Goal: Use online tool/utility: Utilize a website feature to perform a specific function

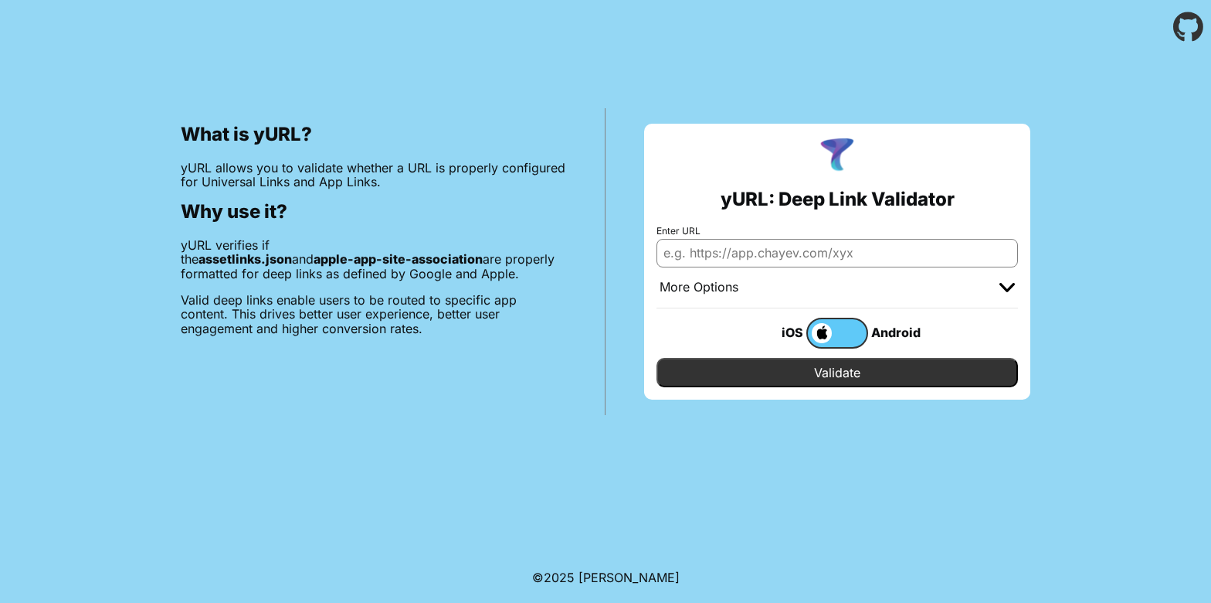
click at [766, 243] on input "Enter URL" at bounding box center [838, 253] width 362 height 28
paste input "[URL][DOMAIN_NAME]"
type input "[URL][DOMAIN_NAME]"
click at [737, 362] on input "Validate" at bounding box center [838, 372] width 362 height 29
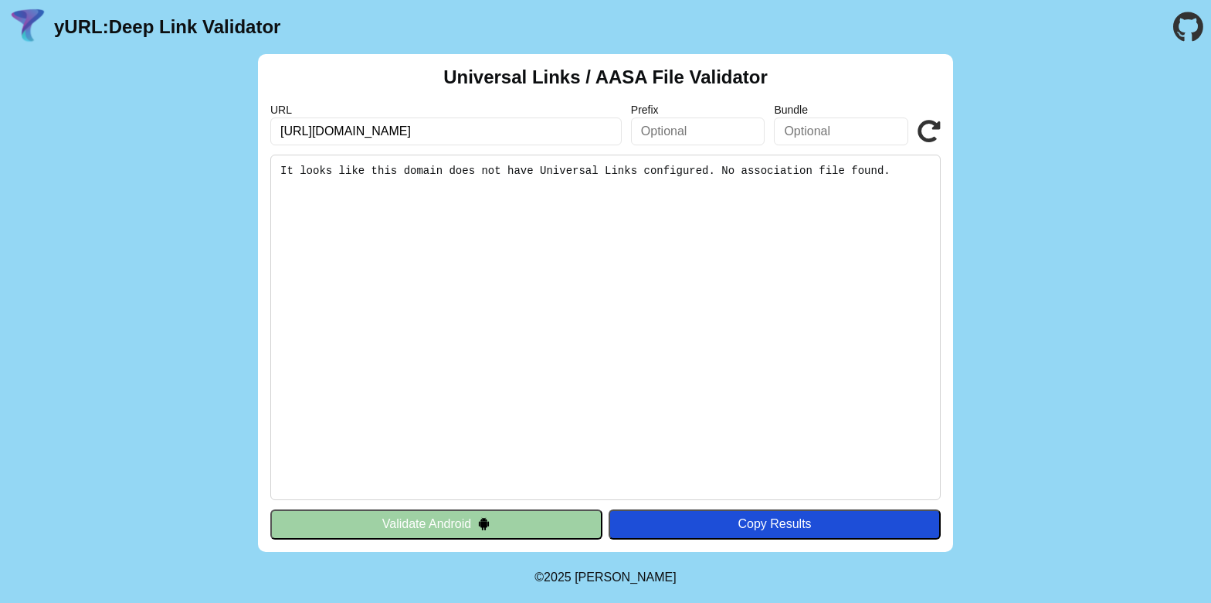
click at [482, 521] on img at bounding box center [483, 523] width 13 height 13
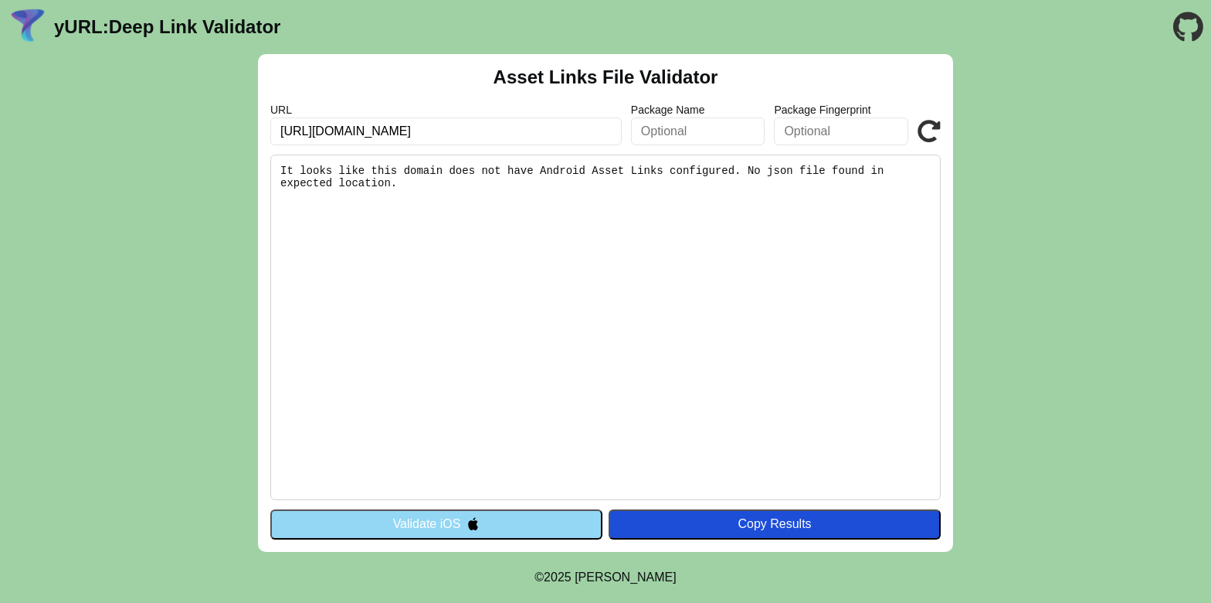
click at [522, 526] on button "Validate iOS" at bounding box center [436, 523] width 332 height 29
